Goal: Task Accomplishment & Management: Complete application form

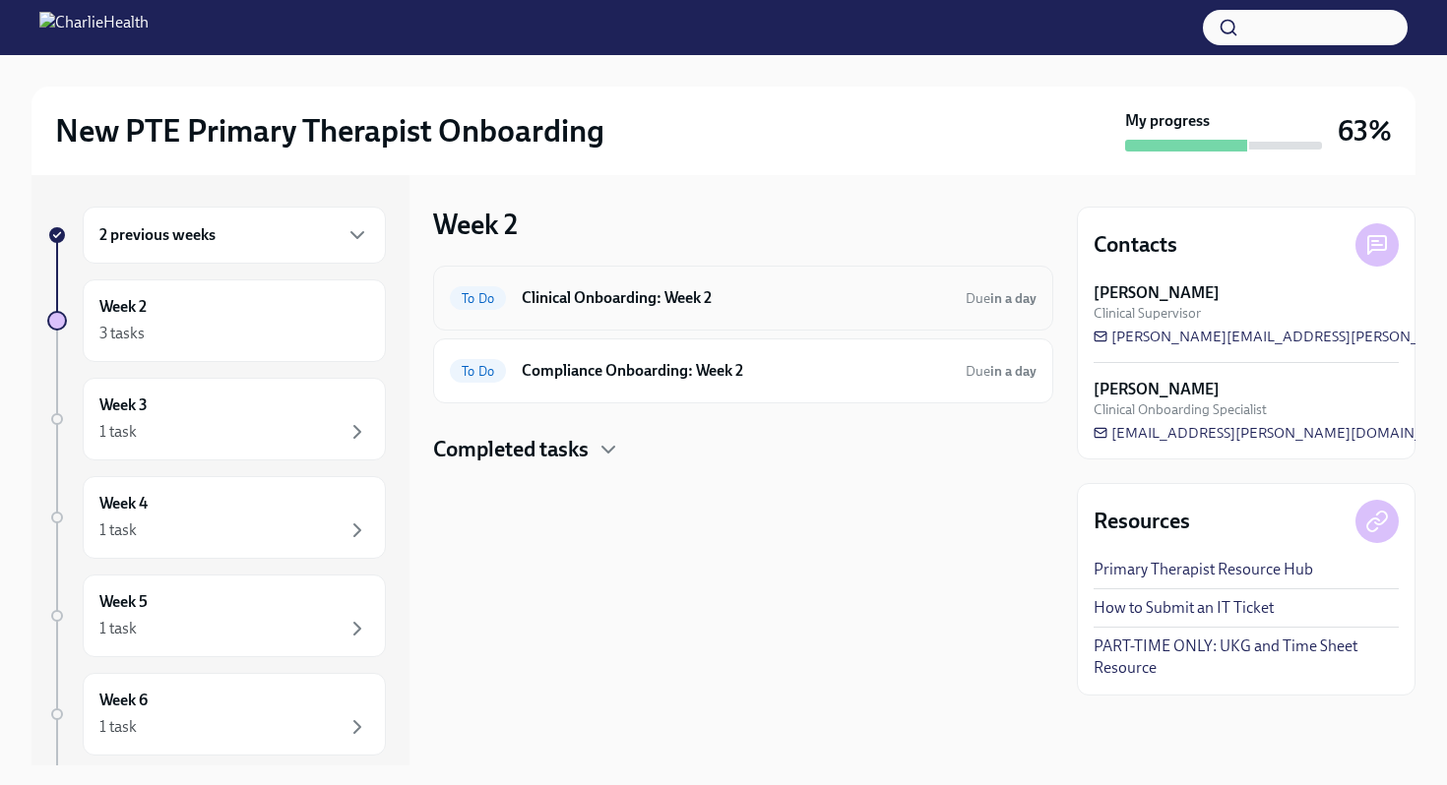
click at [488, 286] on div "To Do" at bounding box center [478, 298] width 56 height 24
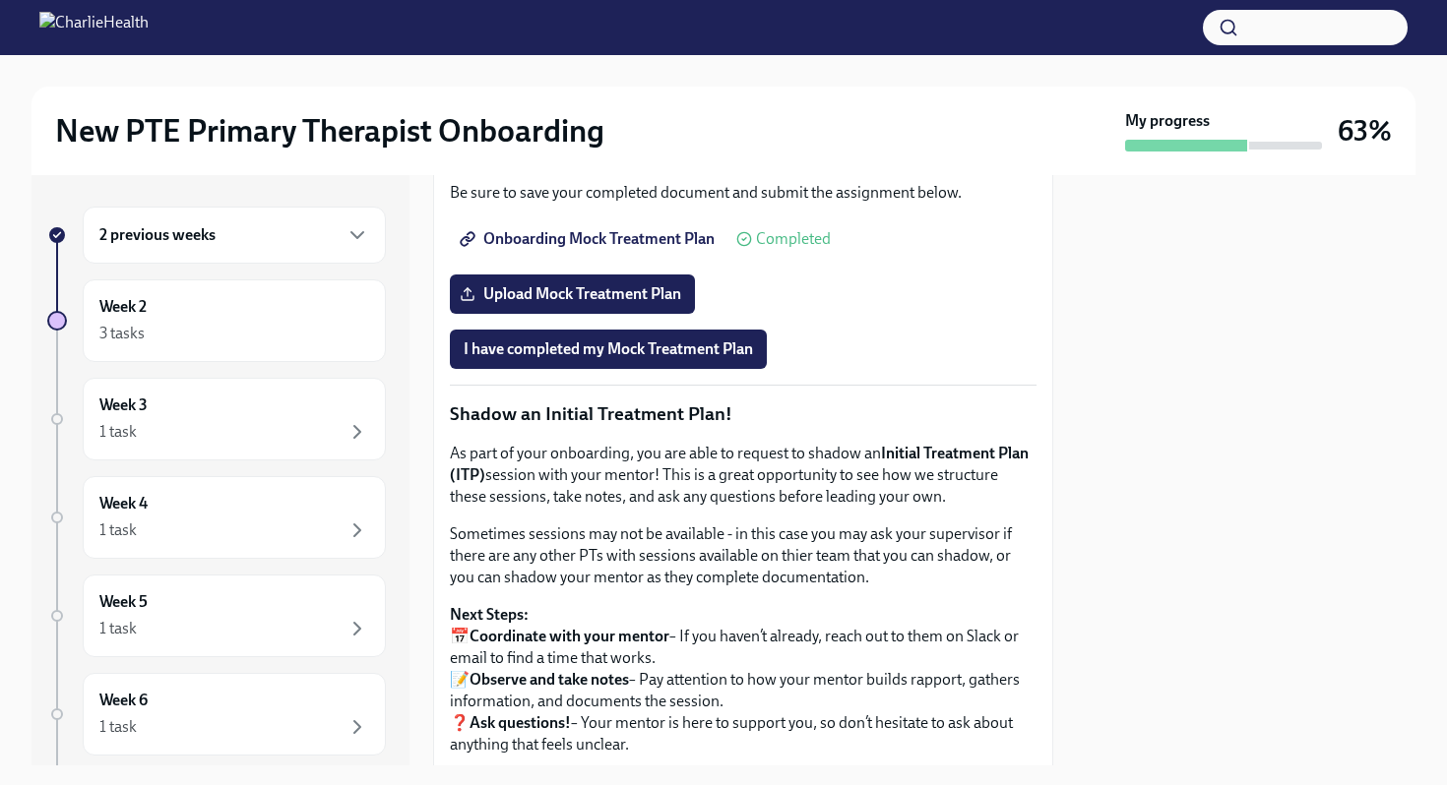
scroll to position [1634, 0]
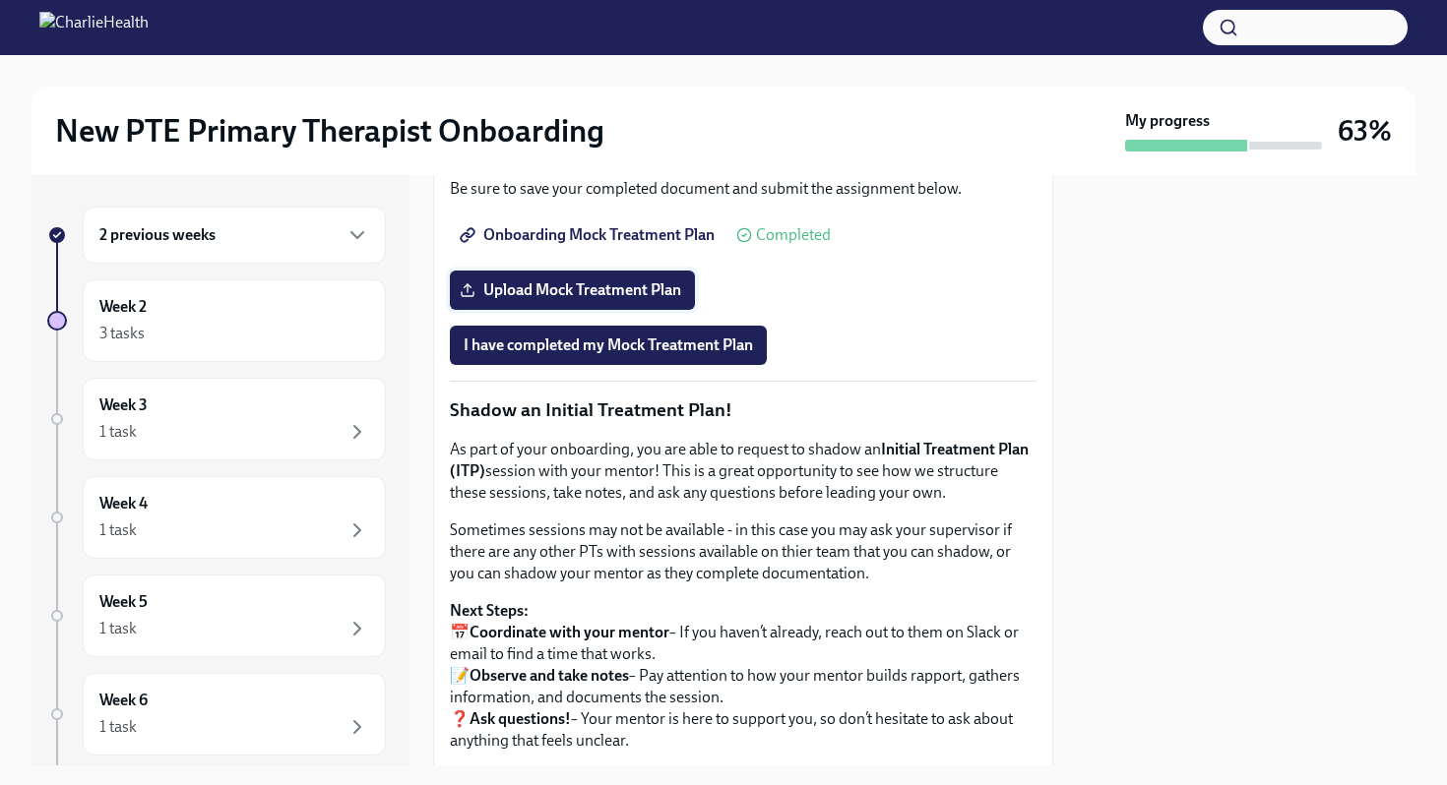
click at [602, 300] on span "Upload Mock Treatment Plan" at bounding box center [573, 291] width 218 height 20
click at [0, 0] on input "Upload Mock Treatment Plan" at bounding box center [0, 0] width 0 height 0
click at [645, 310] on label "Upload Mock Treatment Plan" at bounding box center [572, 290] width 245 height 39
click at [0, 0] on input "Upload Mock Treatment Plan" at bounding box center [0, 0] width 0 height 0
click at [624, 300] on span "Upload Mock Treatment Plan" at bounding box center [573, 291] width 218 height 20
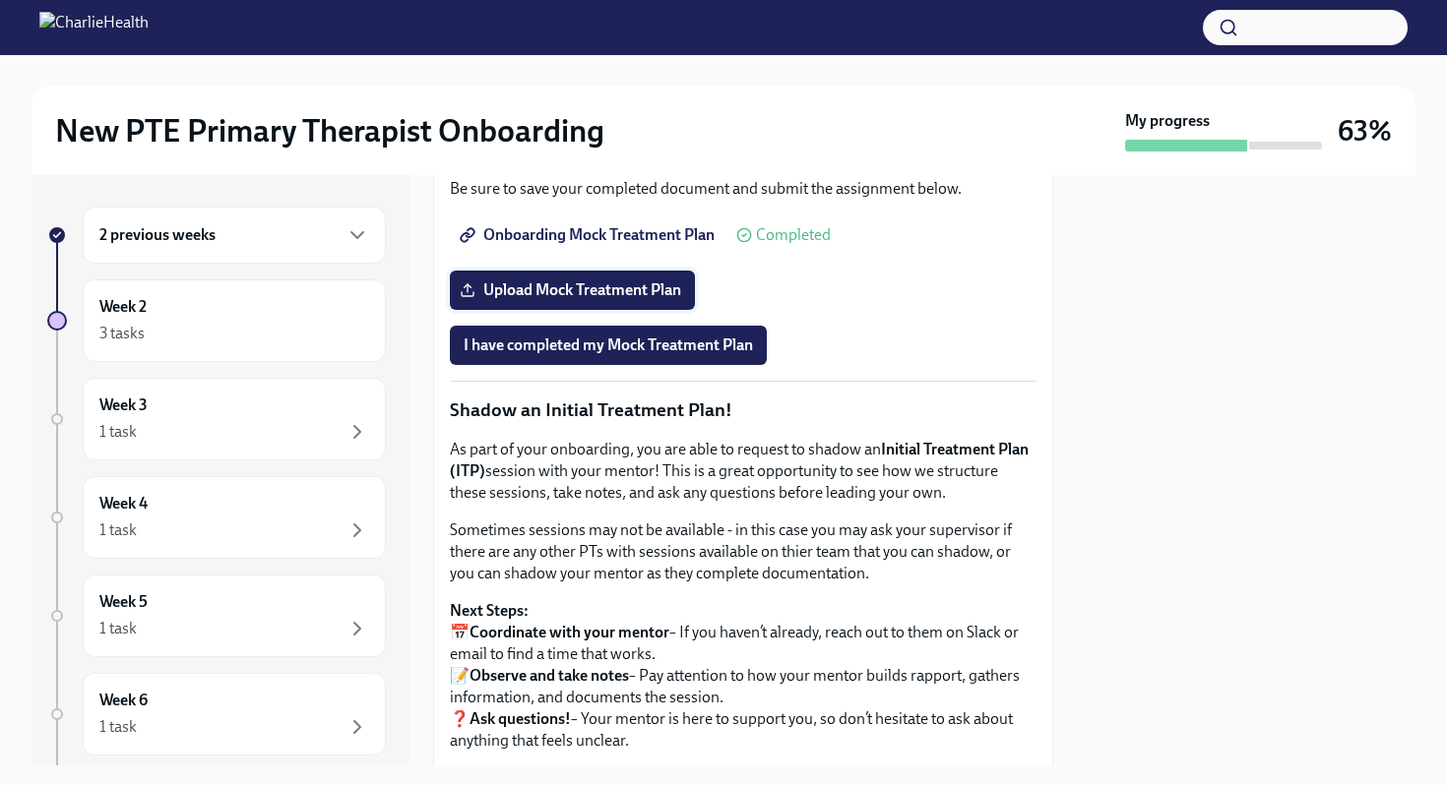
click at [0, 0] on input "Upload Mock Treatment Plan" at bounding box center [0, 0] width 0 height 0
click at [642, 365] on button "I have completed my Mock Treatment Plan" at bounding box center [608, 345] width 317 height 39
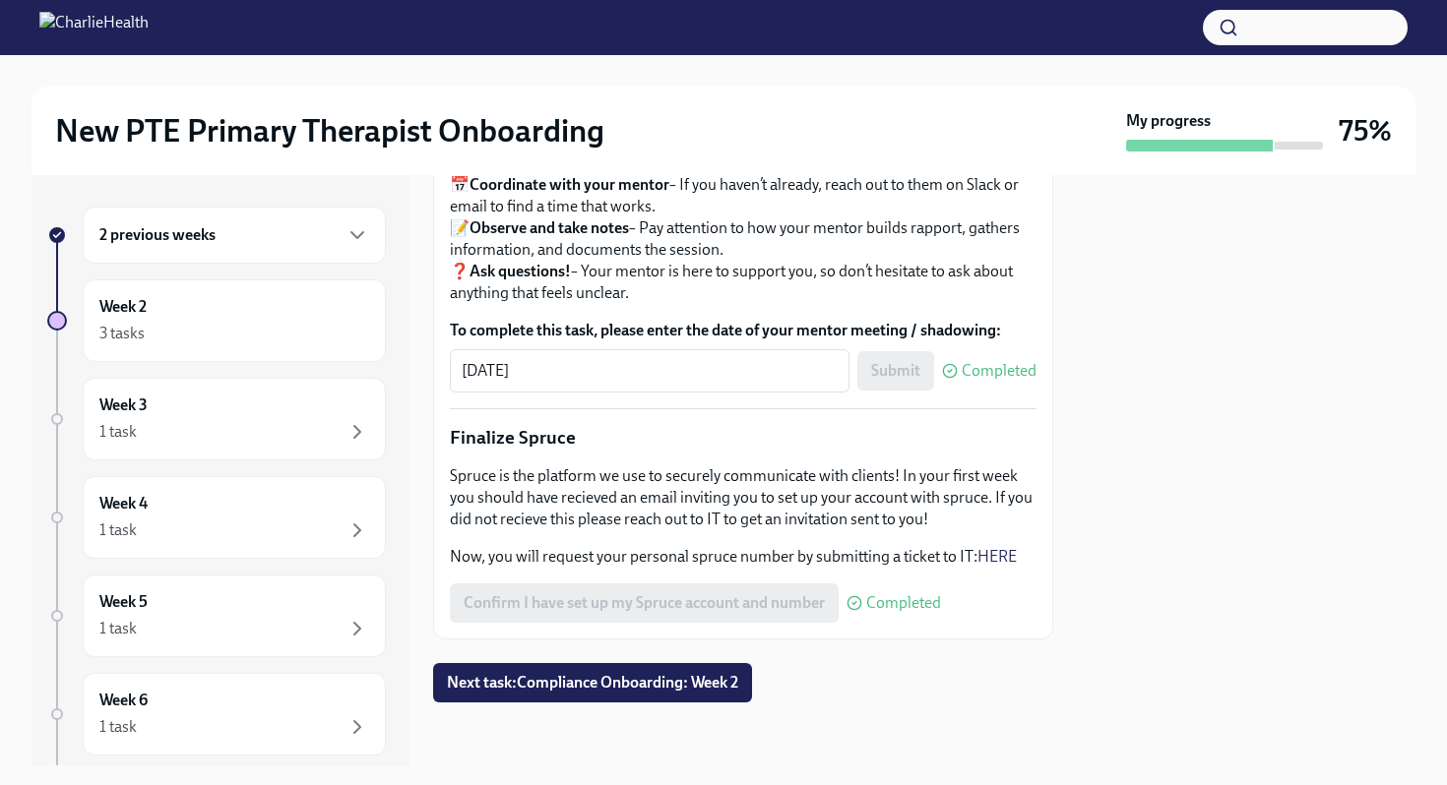
scroll to position [2336, 0]
click at [650, 699] on button "Next task : Compliance Onboarding: Week 2" at bounding box center [592, 682] width 319 height 39
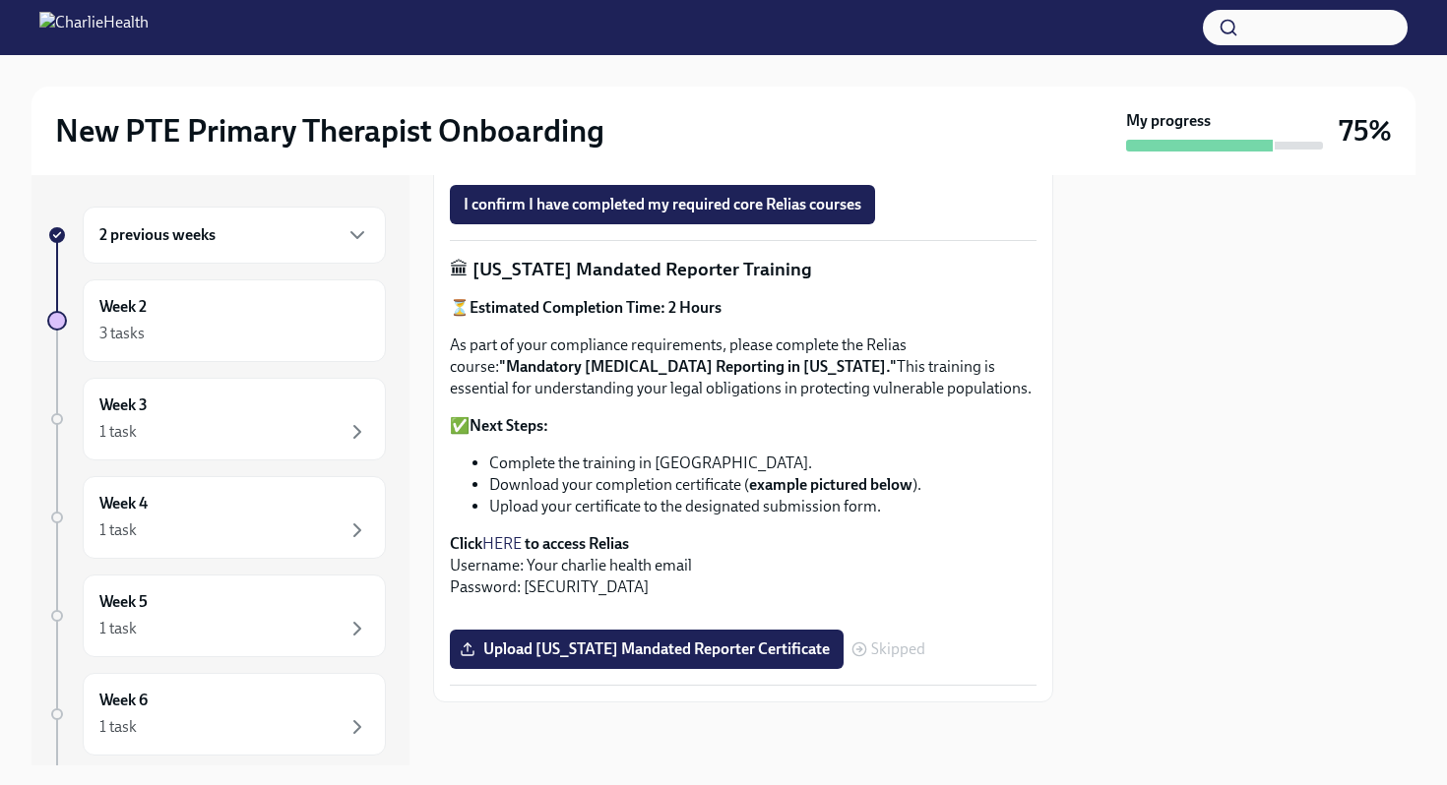
scroll to position [1457, 0]
